Goal: Find specific page/section: Find specific page/section

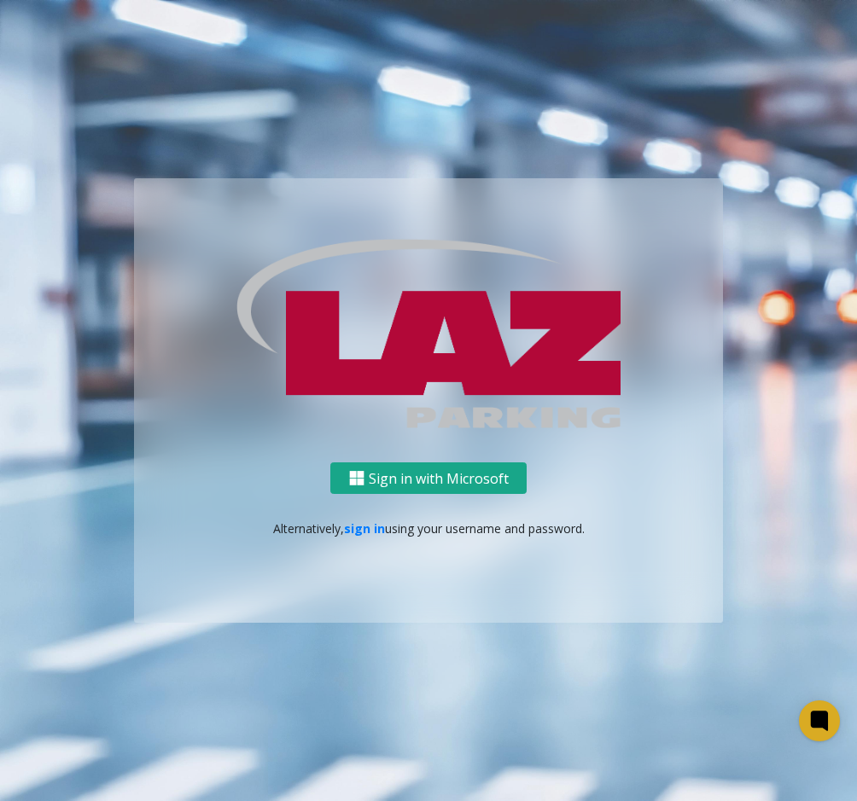
click at [392, 474] on button "Sign in with Microsoft" at bounding box center [428, 478] width 196 height 32
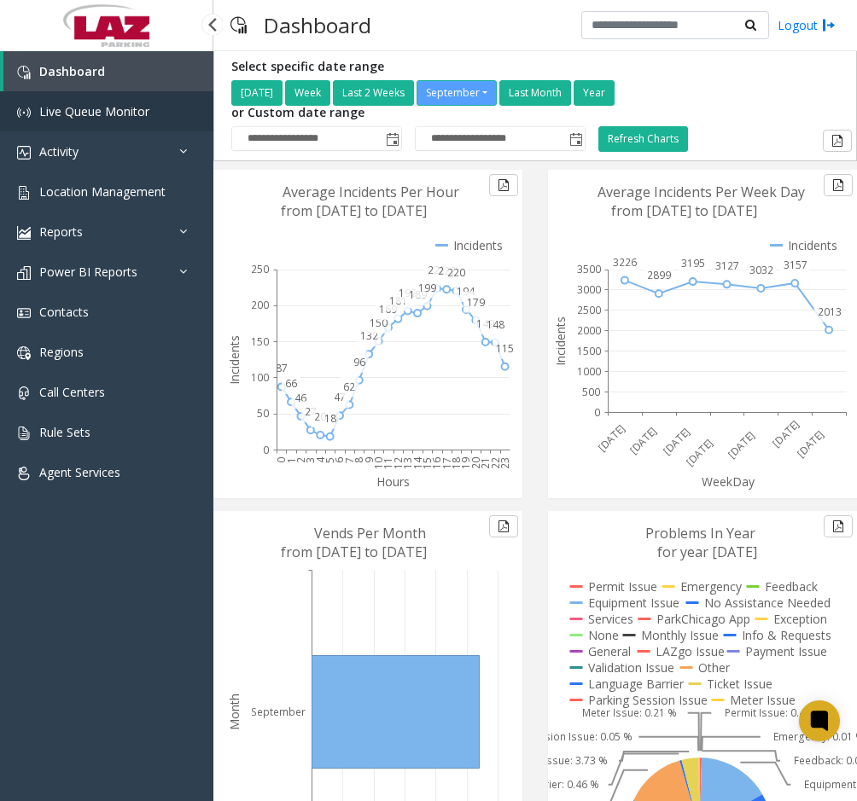
click at [113, 117] on span "Live Queue Monitor" at bounding box center [94, 111] width 110 height 16
